Goal: Transaction & Acquisition: Purchase product/service

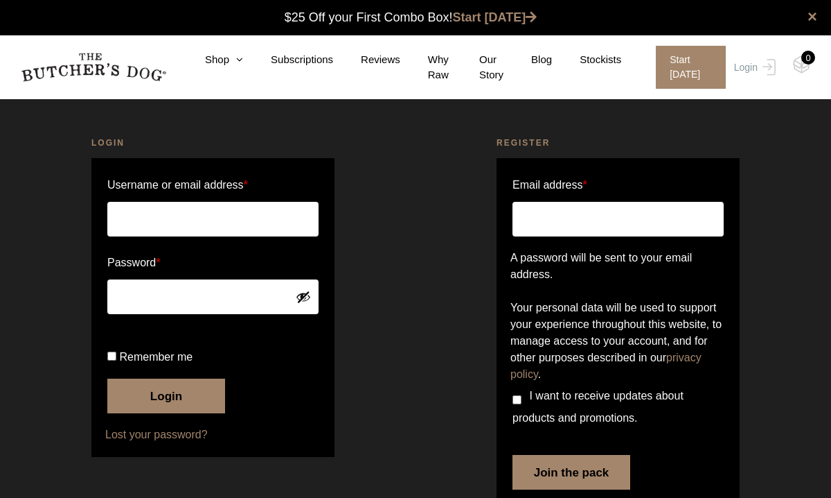
scroll to position [1, 0]
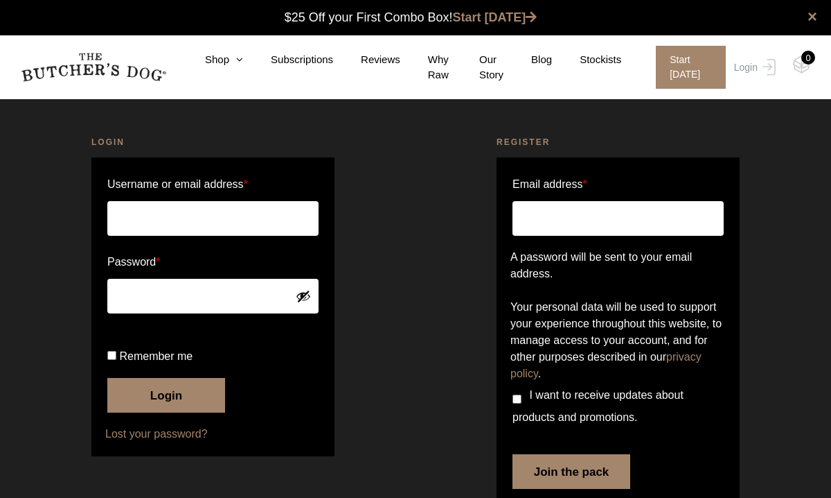
click at [288, 215] on input "Username or email address *" at bounding box center [212, 218] width 211 height 35
type input "[PERSON_NAME][EMAIL_ADDRESS][DOMAIN_NAME]"
click at [171, 412] on button "Login" at bounding box center [166, 395] width 118 height 35
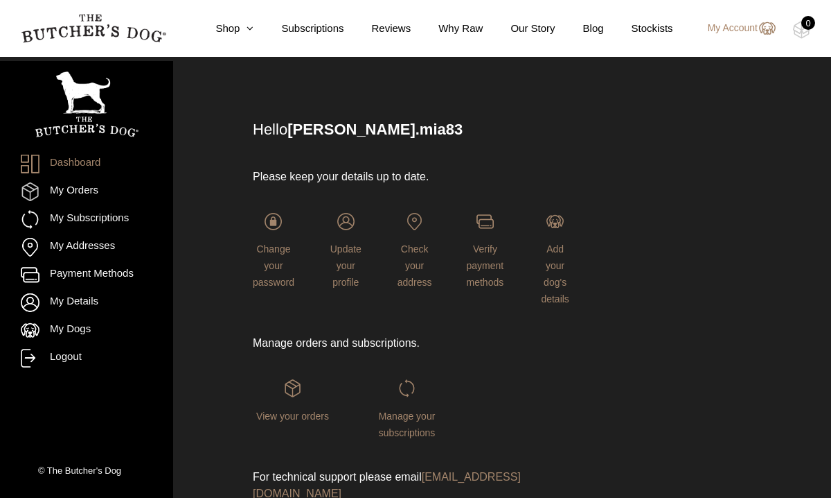
scroll to position [55, 0]
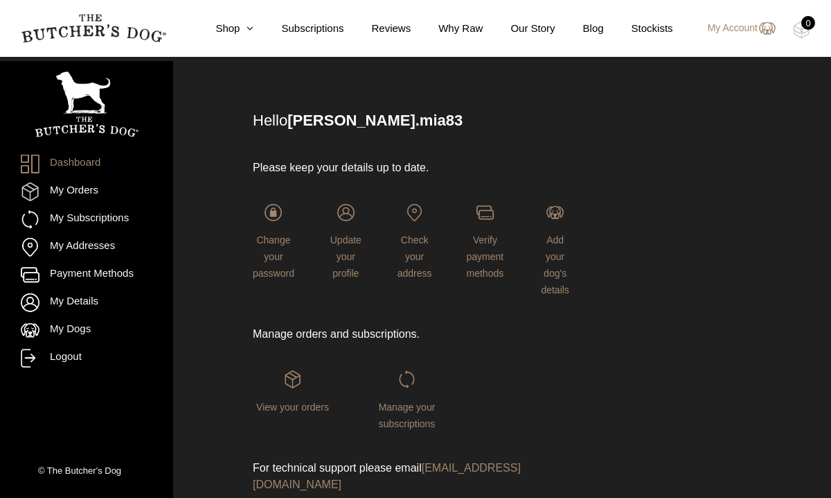
click at [408, 399] on div "Manage your subscriptions" at bounding box center [407, 400] width 80 height 61
click at [410, 407] on span "Manage your subscriptions" at bounding box center [407, 415] width 57 height 28
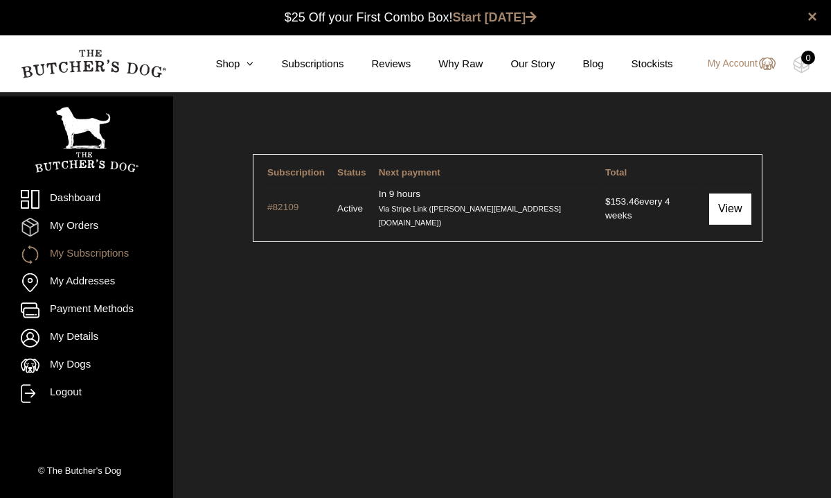
click at [730, 202] on link "View" at bounding box center [731, 208] width 42 height 31
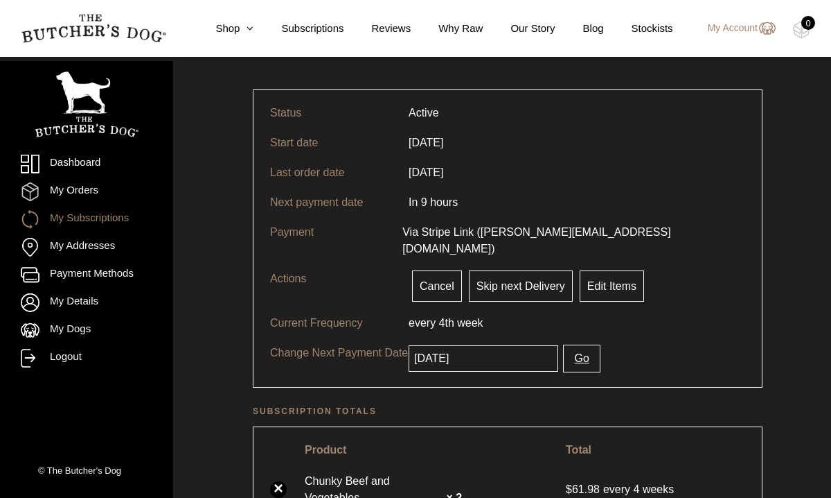
scroll to position [63, 0]
click at [566, 346] on button "Go" at bounding box center [581, 360] width 37 height 28
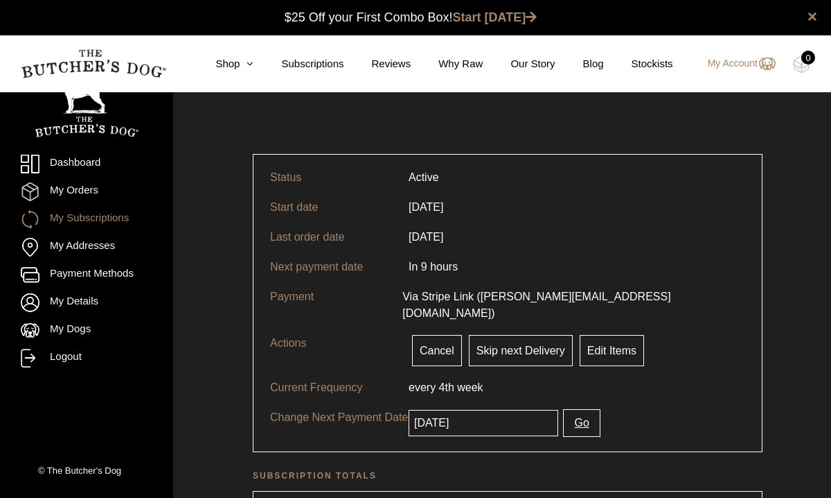
scroll to position [1, 0]
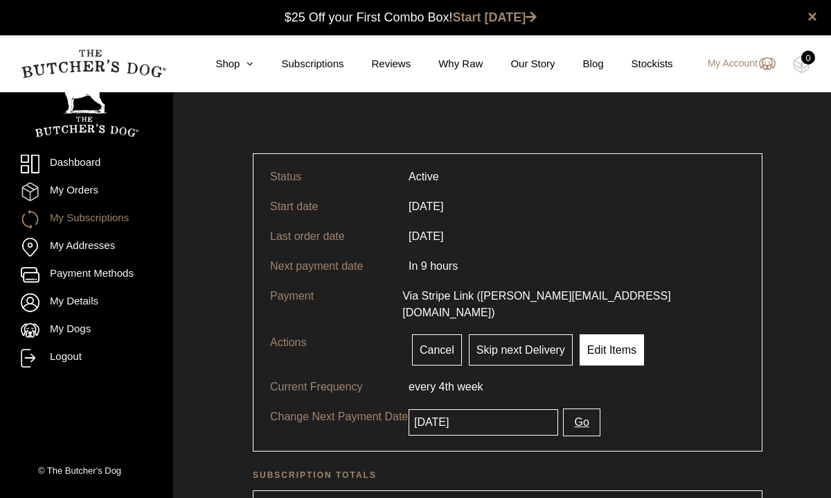
click at [607, 340] on link "Edit Items" at bounding box center [612, 349] width 64 height 31
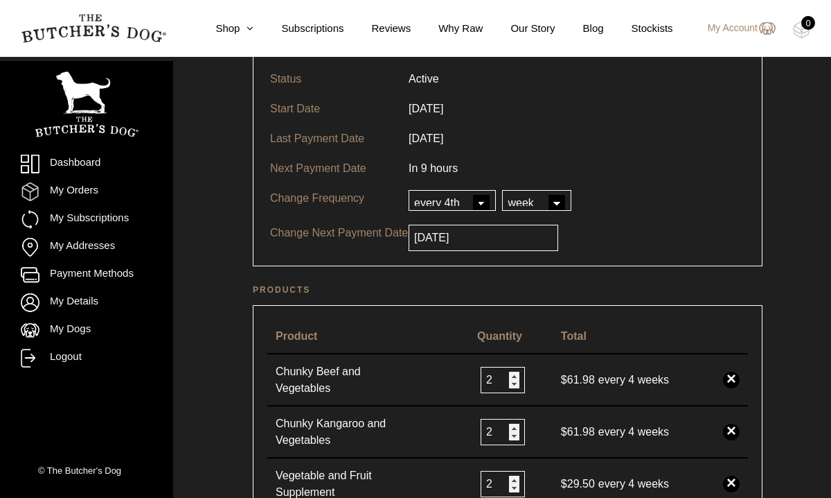
scroll to position [100, 0]
click at [511, 243] on input "[DATE]" at bounding box center [484, 236] width 150 height 26
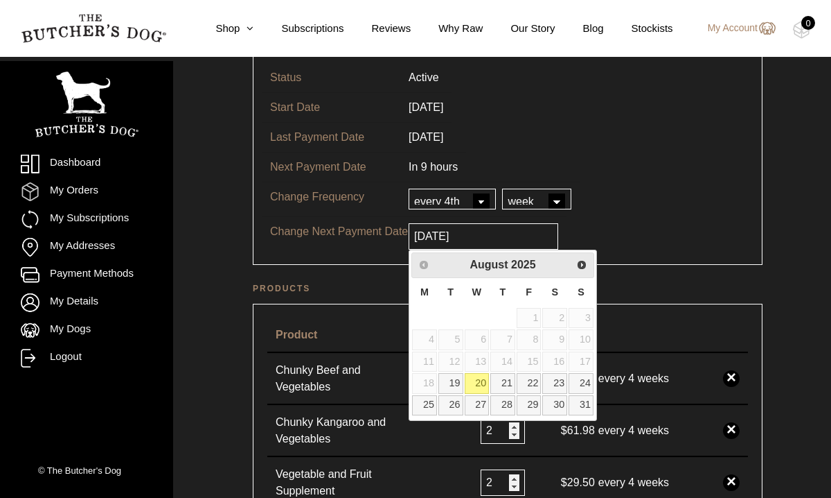
click at [480, 384] on link "20" at bounding box center [477, 383] width 25 height 20
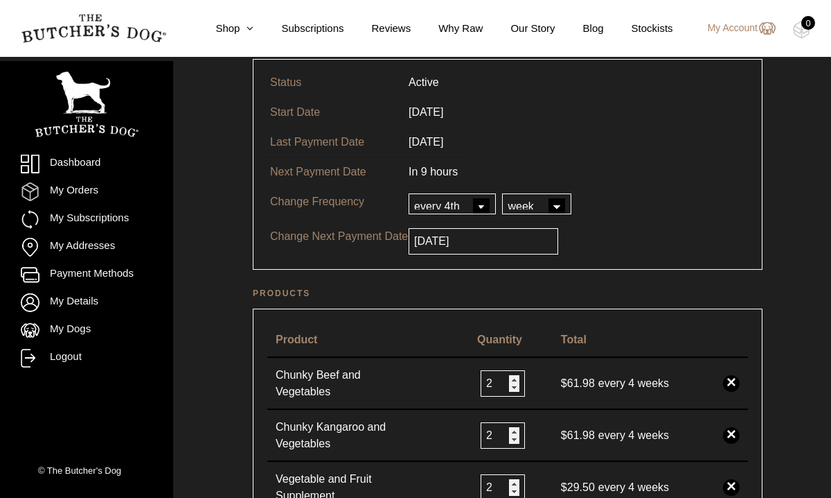
scroll to position [0, 0]
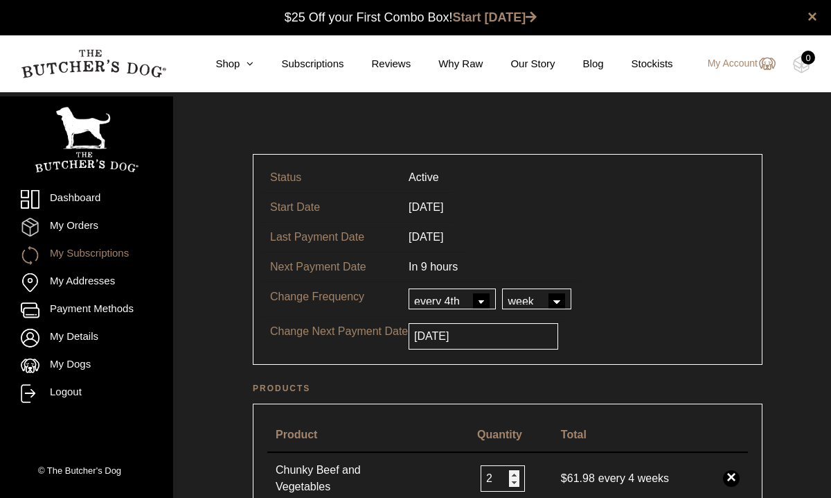
click at [87, 255] on link "My Subscriptions" at bounding box center [87, 254] width 132 height 19
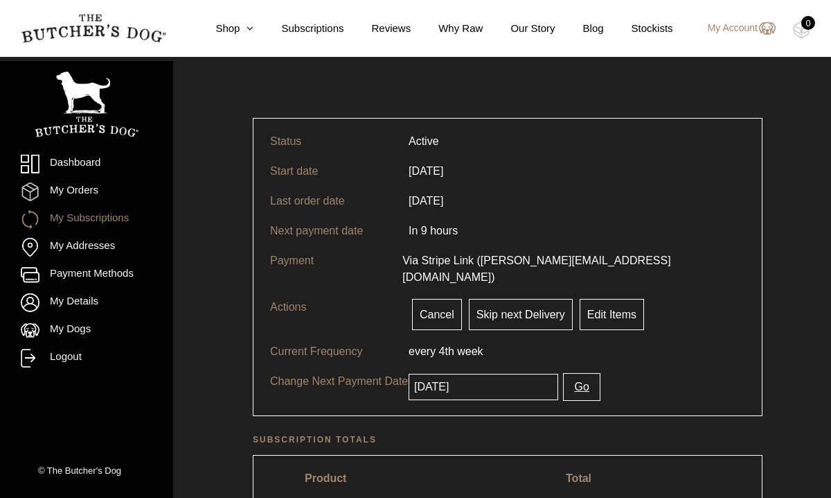
scroll to position [34, 0]
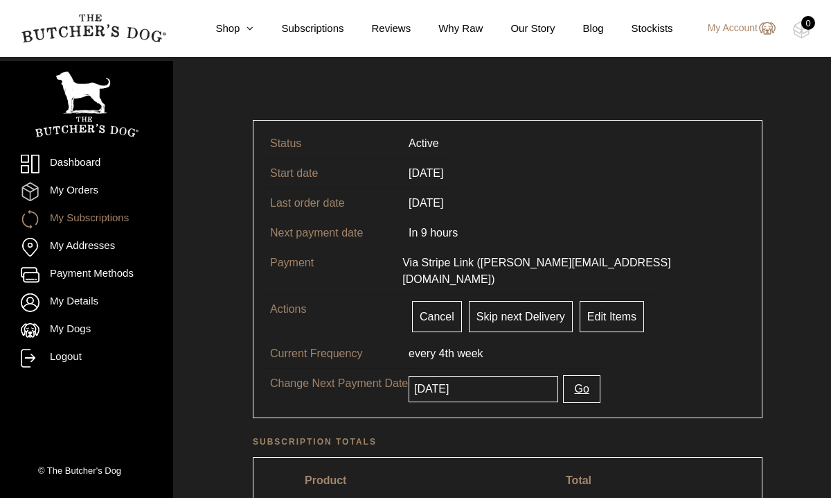
click at [566, 375] on button "Go" at bounding box center [581, 389] width 37 height 28
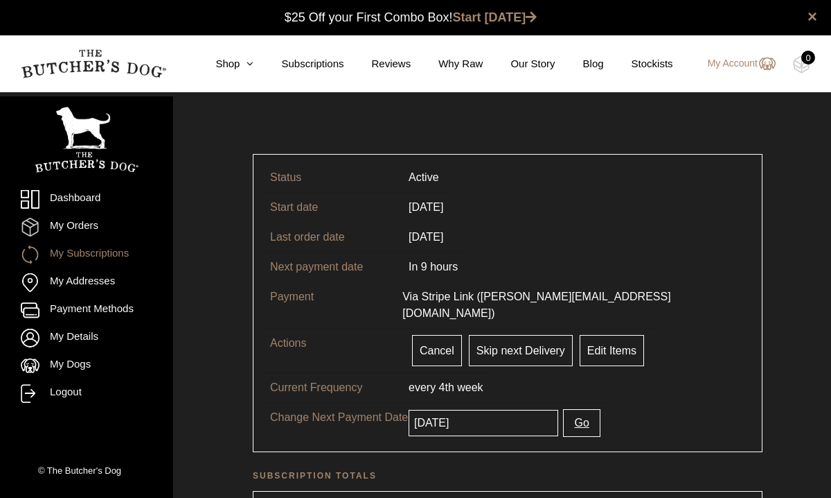
click at [84, 252] on link "My Subscriptions" at bounding box center [87, 254] width 132 height 19
click at [76, 225] on link "My Orders" at bounding box center [87, 227] width 132 height 19
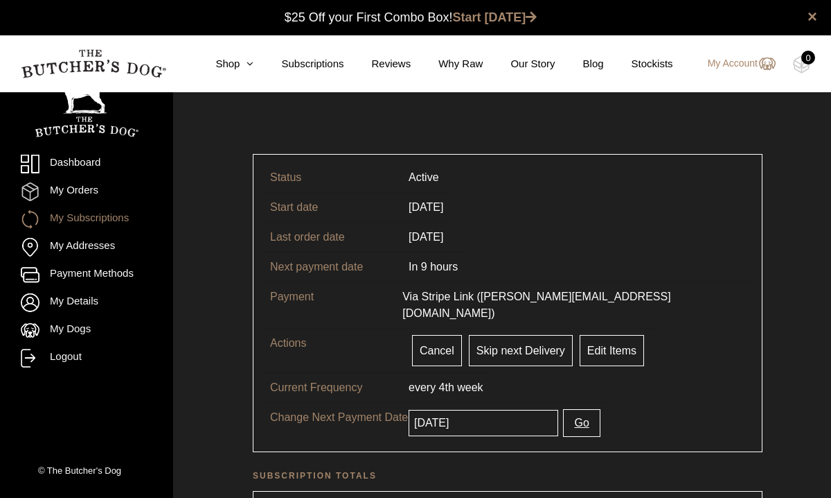
scroll to position [1, 0]
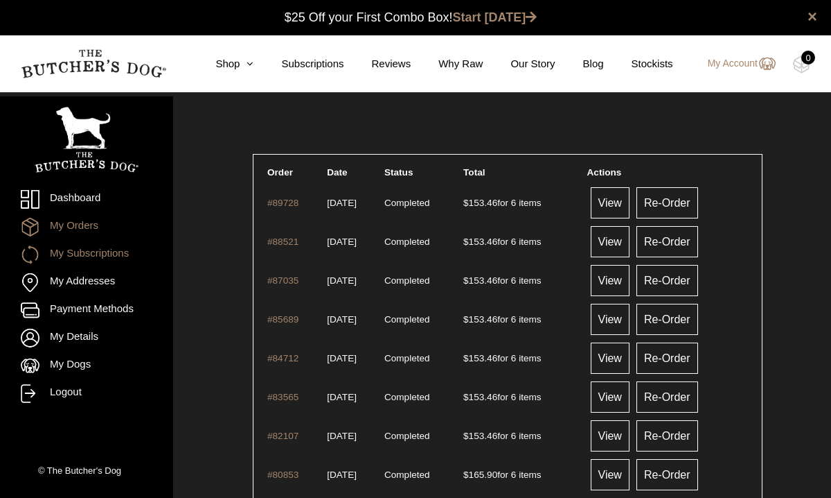
click at [90, 252] on link "My Subscriptions" at bounding box center [87, 254] width 132 height 19
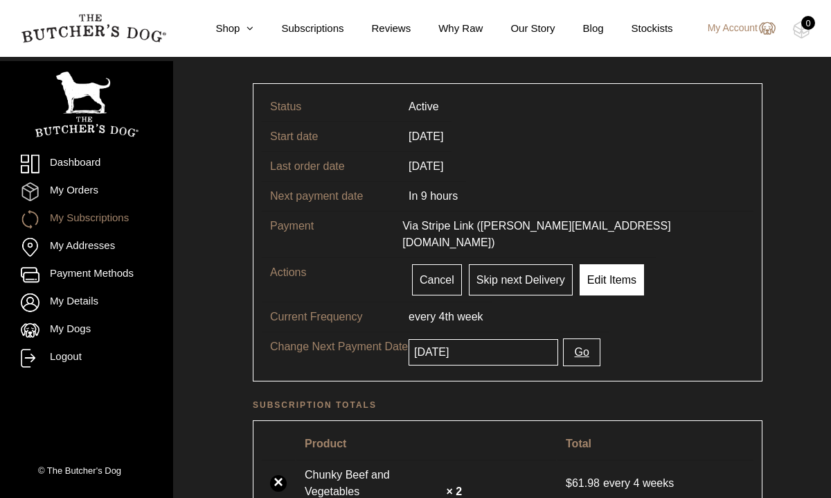
scroll to position [75, 0]
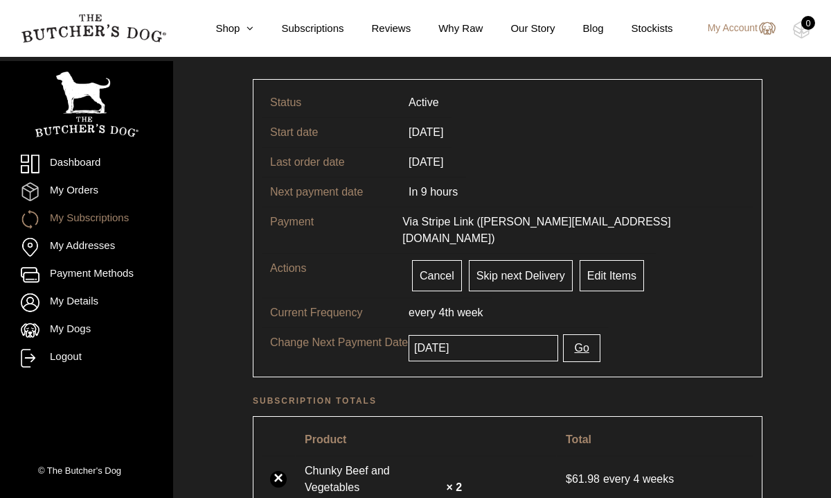
click at [514, 335] on input "[DATE]" at bounding box center [484, 348] width 150 height 26
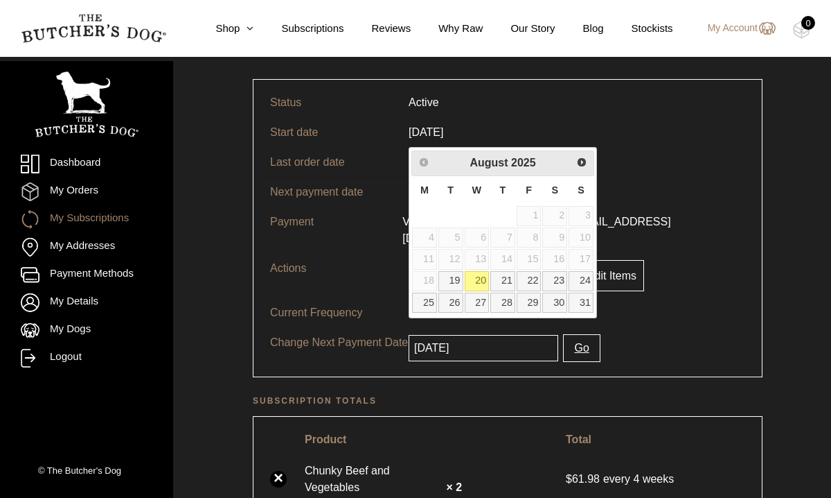
click at [478, 280] on link "20" at bounding box center [477, 281] width 25 height 20
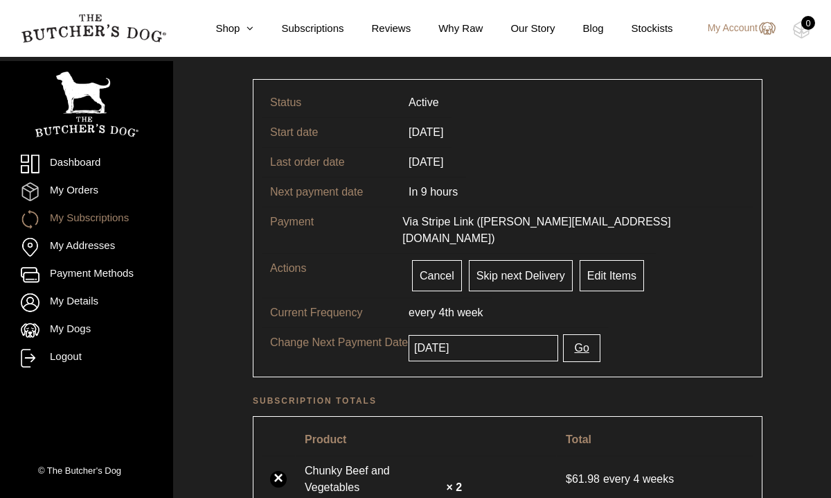
click at [572, 334] on button "Go" at bounding box center [581, 348] width 37 height 28
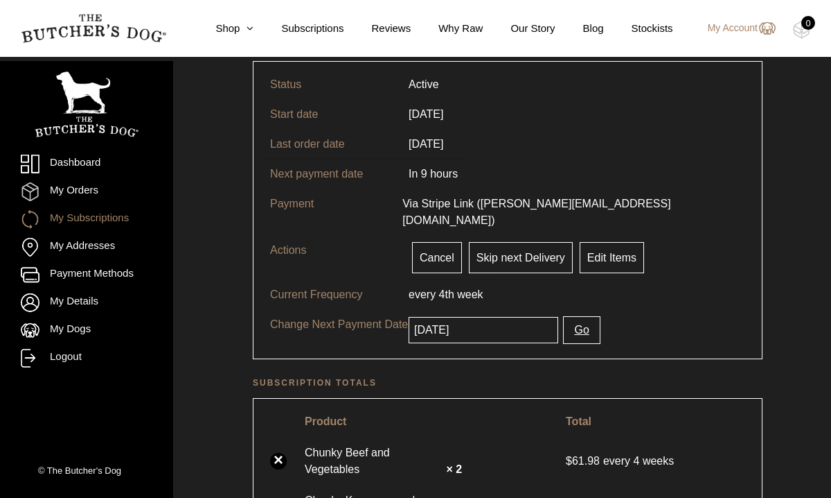
scroll to position [99, 0]
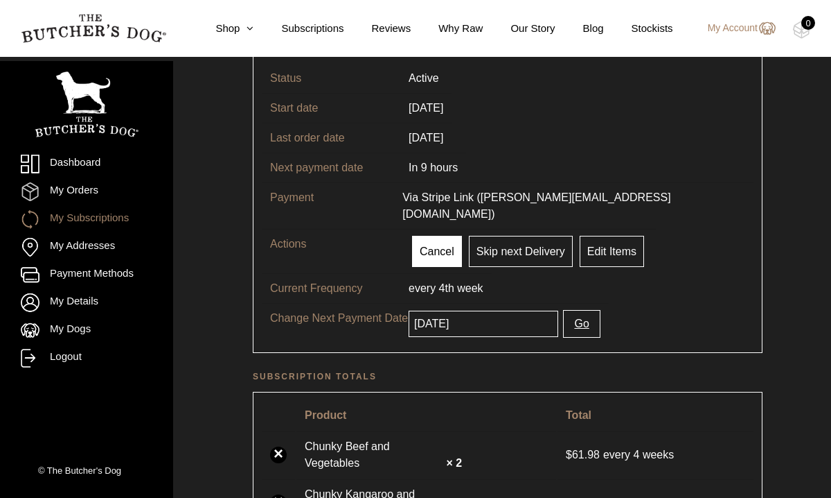
click at [426, 236] on link "Cancel" at bounding box center [437, 251] width 50 height 31
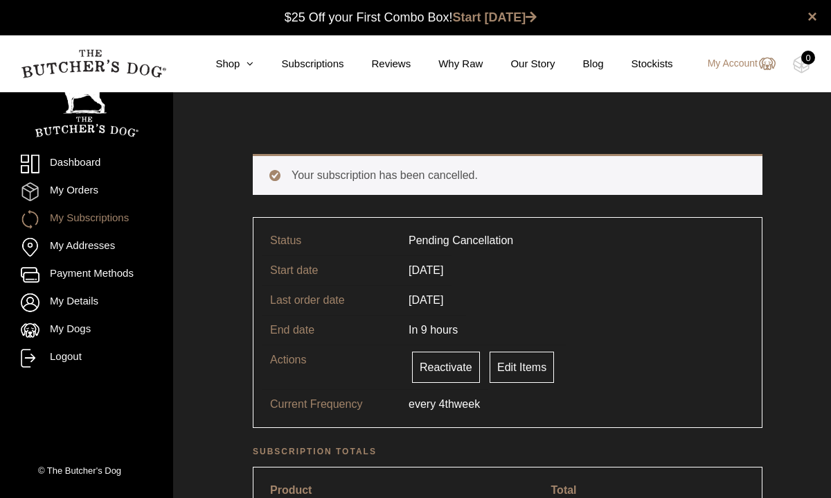
scroll to position [1, 0]
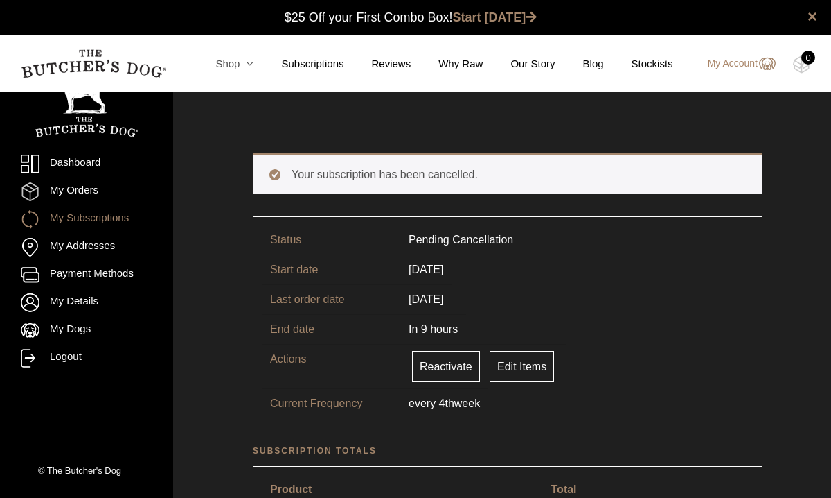
click at [240, 62] on icon at bounding box center [247, 63] width 14 height 10
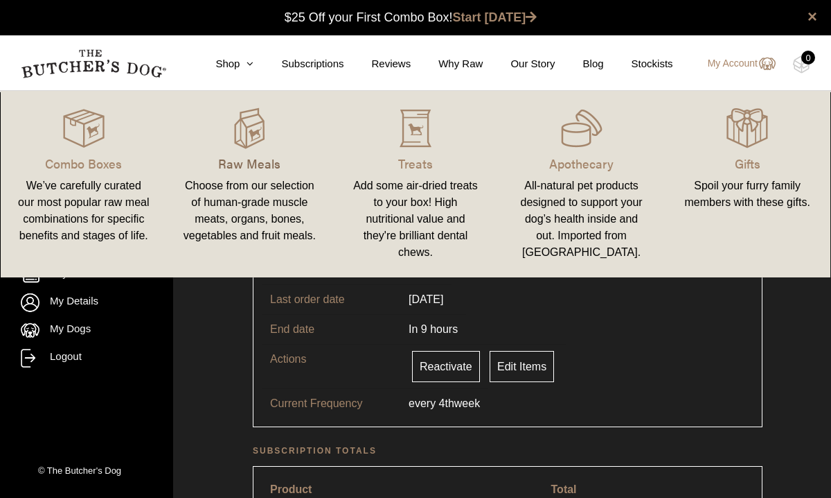
click at [258, 157] on p "Raw Meals" at bounding box center [250, 163] width 133 height 19
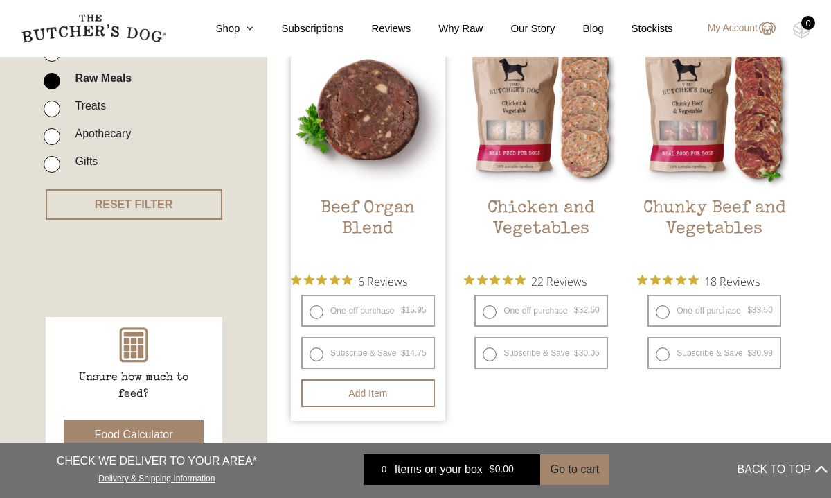
scroll to position [391, 0]
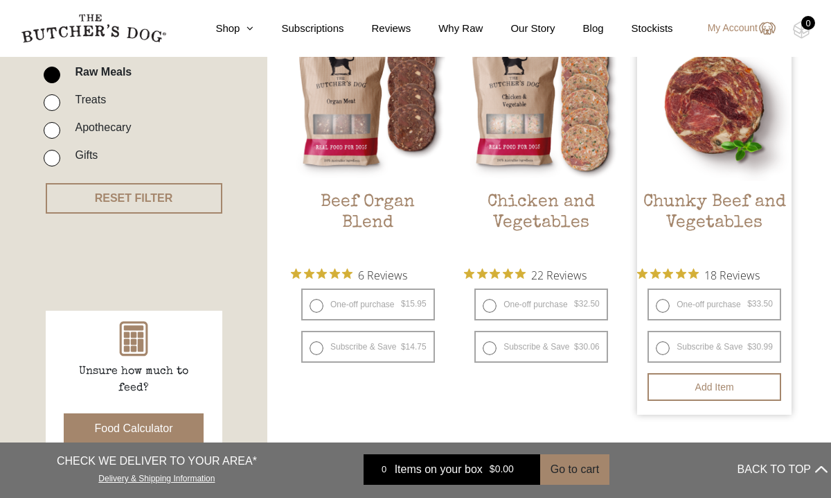
click at [730, 307] on label "One-off purchase $ 33.50 — or subscribe and save 7.5%" at bounding box center [715, 304] width 134 height 32
radio input "true"
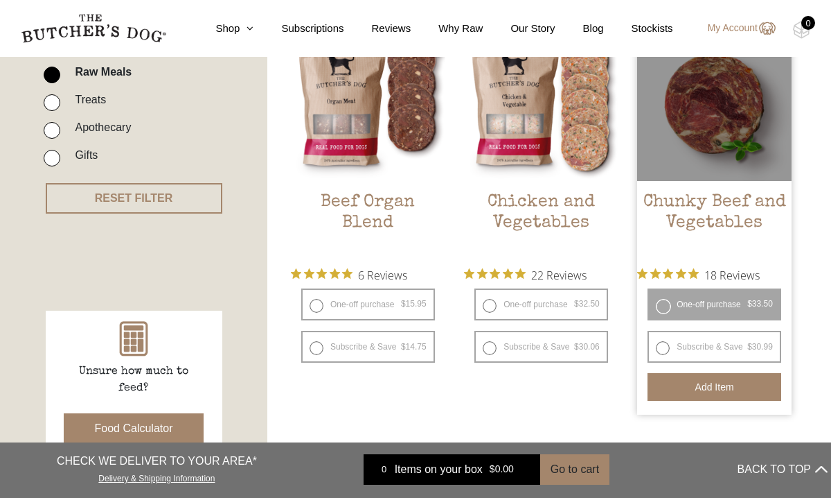
click at [721, 382] on button "Add item" at bounding box center [715, 387] width 134 height 28
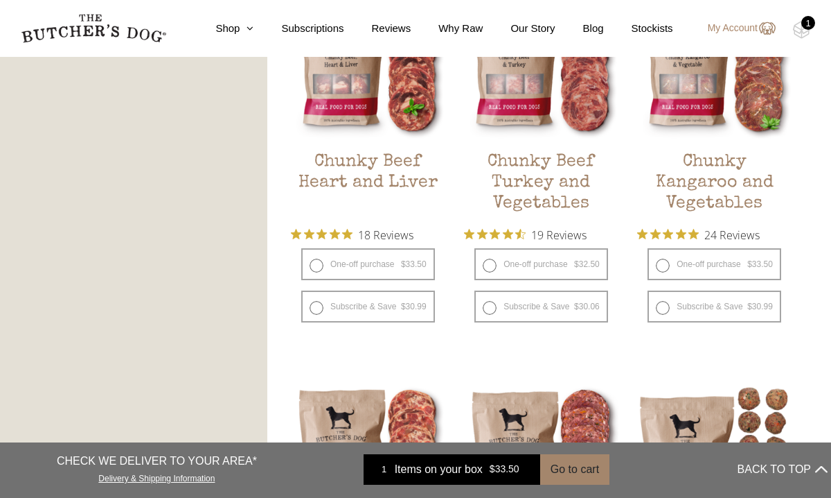
scroll to position [855, 0]
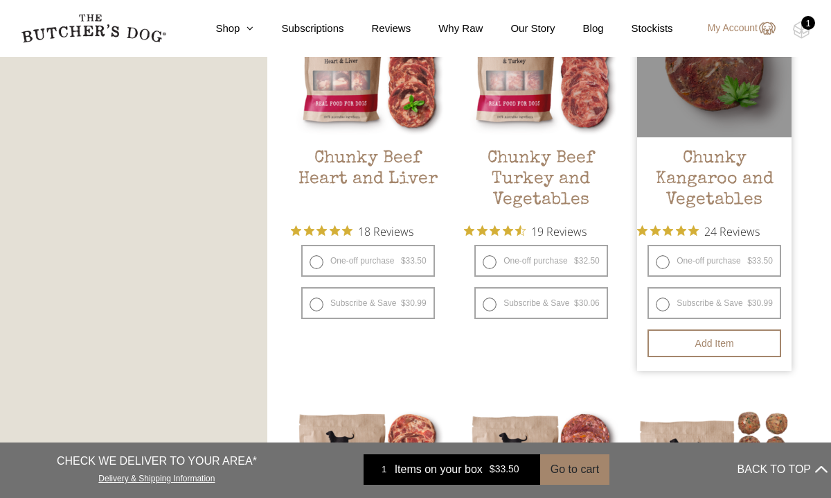
click at [728, 260] on label "One-off purchase $ 33.50 — or subscribe and save 7.5%" at bounding box center [715, 261] width 134 height 32
radio input "true"
radio input "false"
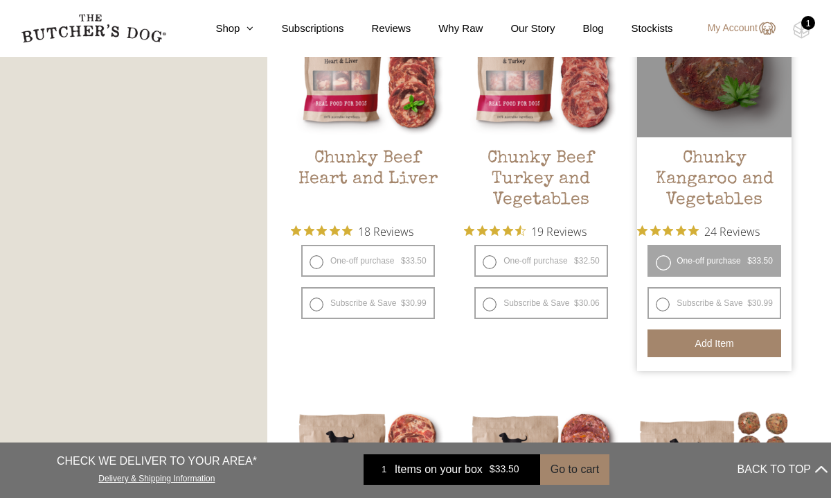
click at [712, 342] on button "Add item" at bounding box center [715, 343] width 134 height 28
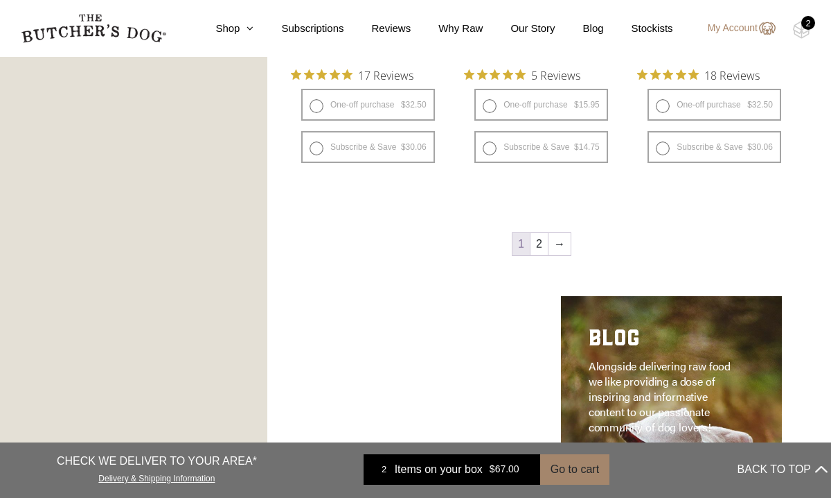
scroll to position [1835, 0]
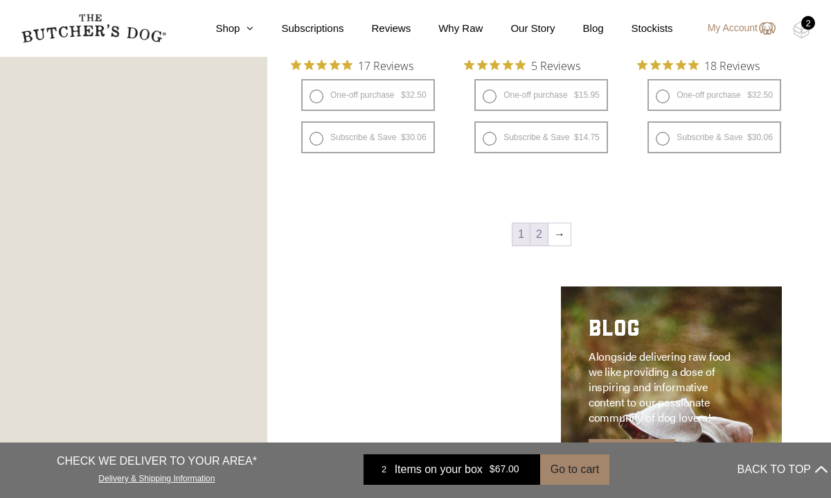
click at [539, 237] on link "2" at bounding box center [539, 234] width 17 height 22
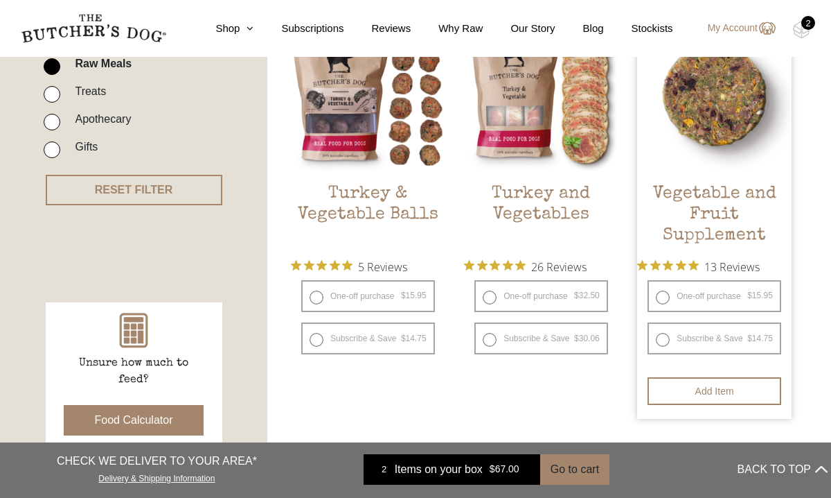
scroll to position [447, 0]
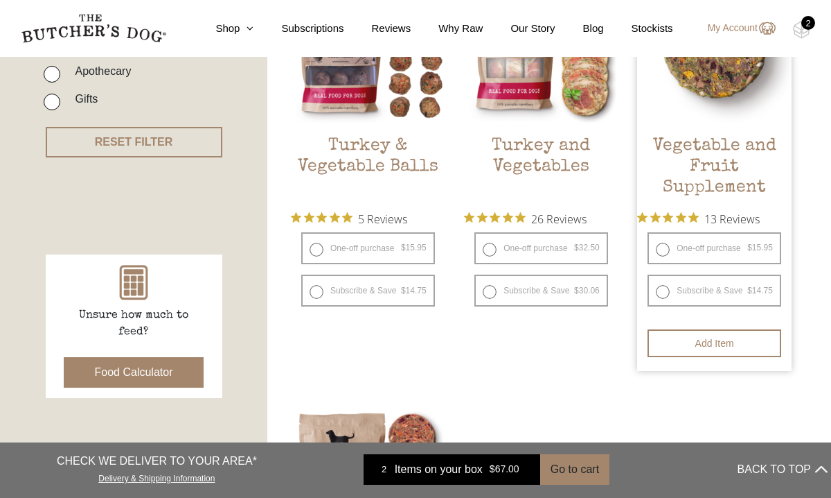
click at [718, 247] on label "One-off purchase $ 15.95 — or subscribe and save 7.5%" at bounding box center [715, 248] width 134 height 32
radio input "true"
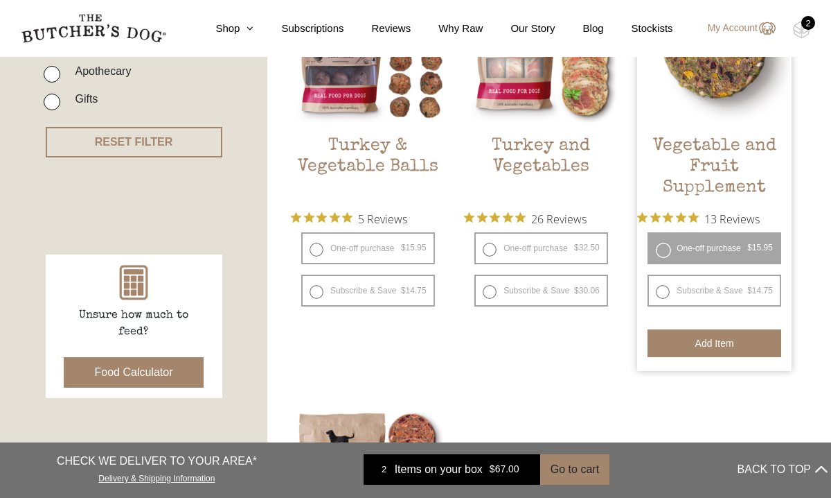
click at [718, 342] on button "Add item" at bounding box center [715, 343] width 134 height 28
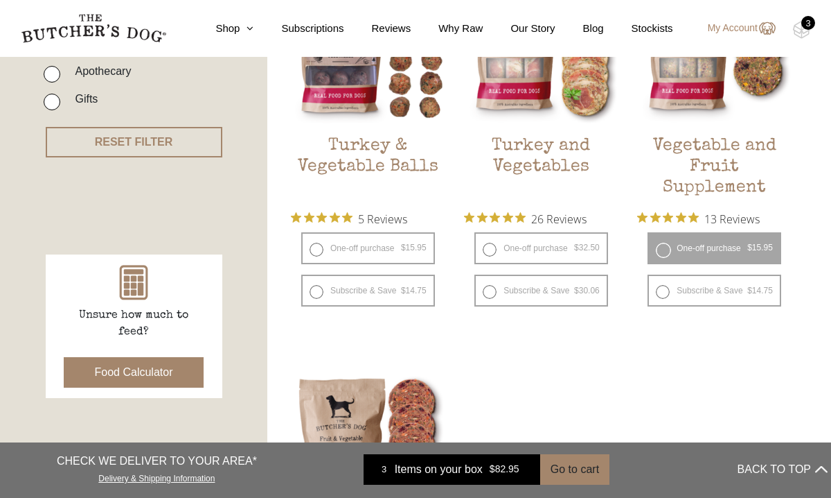
click at [483, 469] on div "$ 82.95" at bounding box center [506, 469] width 47 height 15
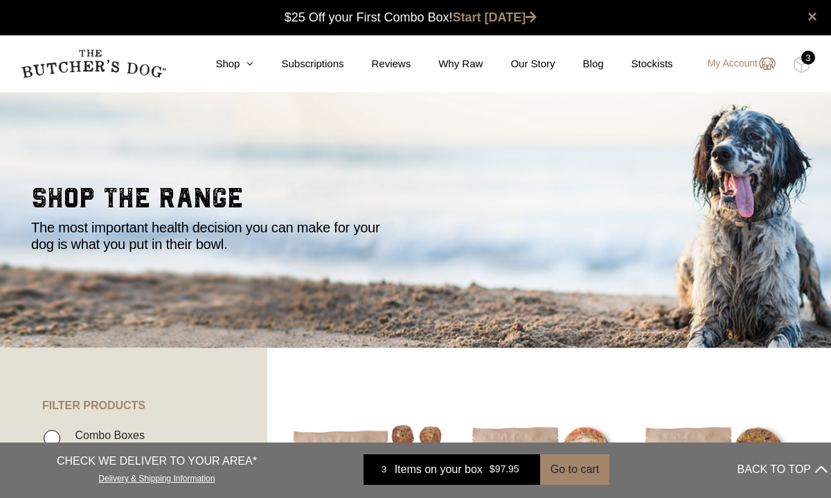
scroll to position [1, 0]
click at [807, 63] on div "3" at bounding box center [809, 58] width 14 height 14
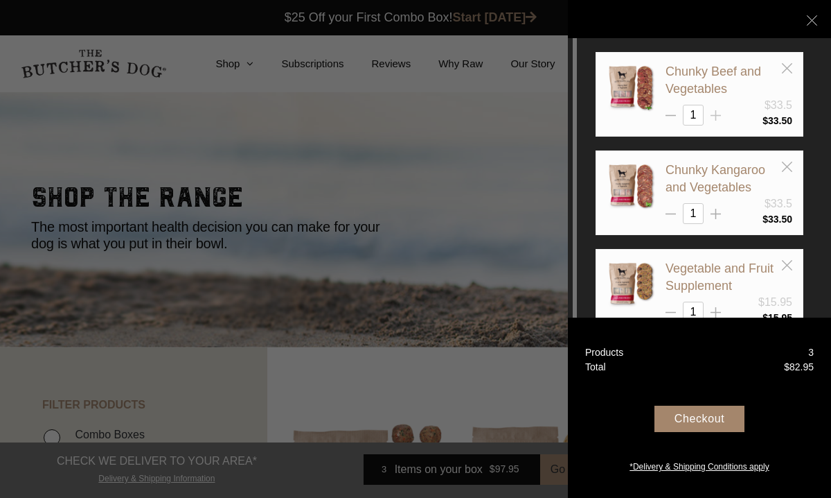
click at [717, 111] on icon at bounding box center [716, 115] width 10 height 10
type input "2"
click at [718, 211] on icon at bounding box center [716, 214] width 10 height 10
type input "2"
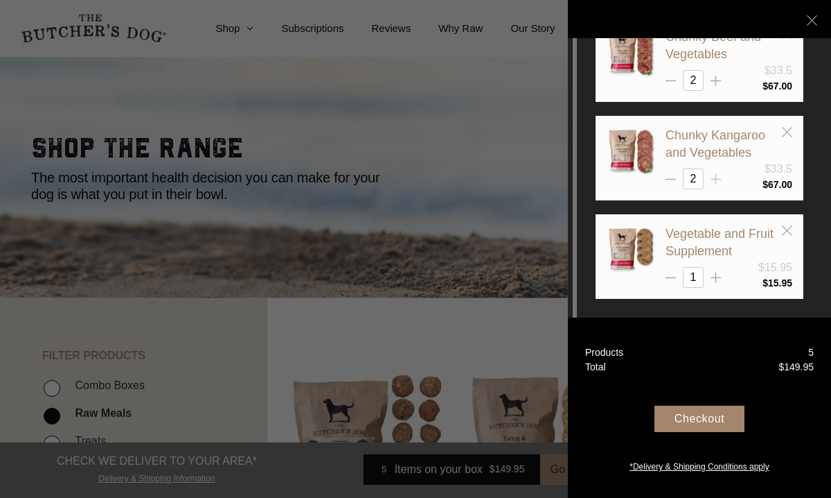
scroll to position [54, 0]
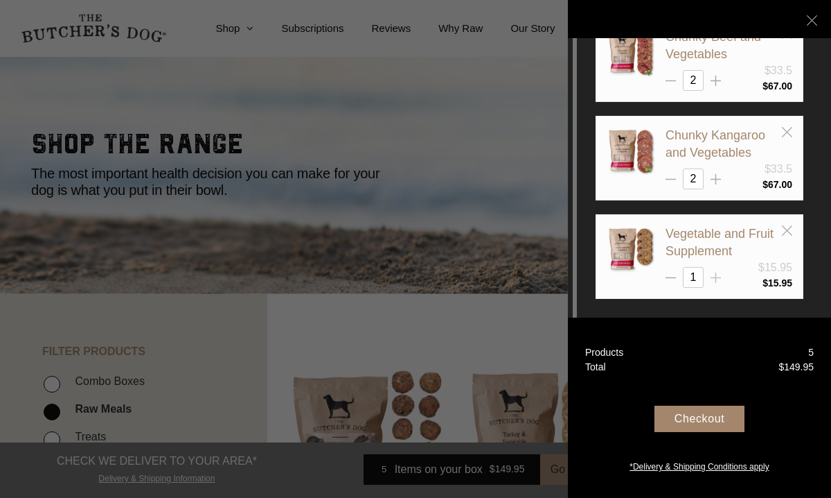
click at [716, 86] on line at bounding box center [716, 81] width 0 height 10
type input "2"
click at [709, 415] on div "Checkout" at bounding box center [700, 418] width 90 height 26
